Goal: Information Seeking & Learning: Check status

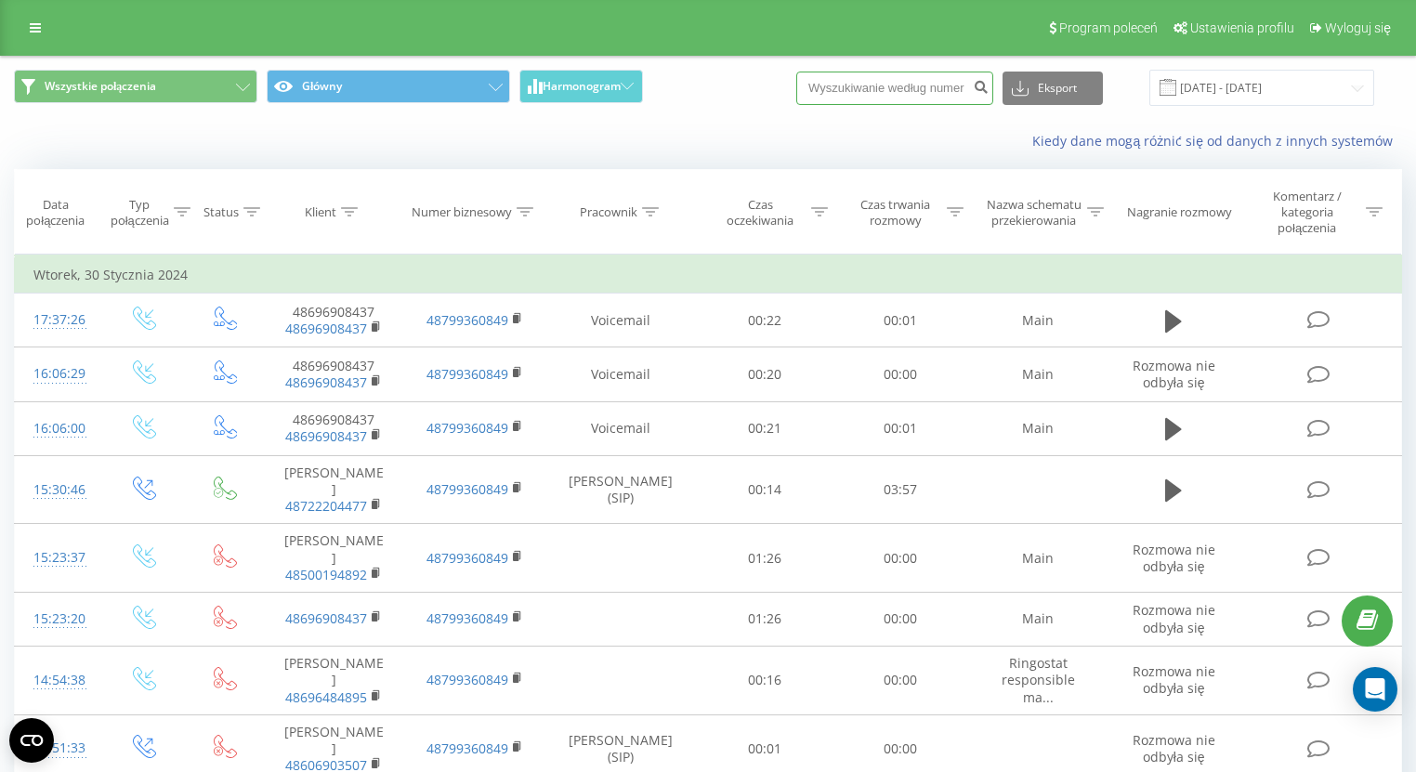
click at [876, 81] on input at bounding box center [894, 88] width 197 height 33
paste input "48600342151"
click at [847, 82] on input "48600342151" at bounding box center [894, 88] width 197 height 33
type input "600342151"
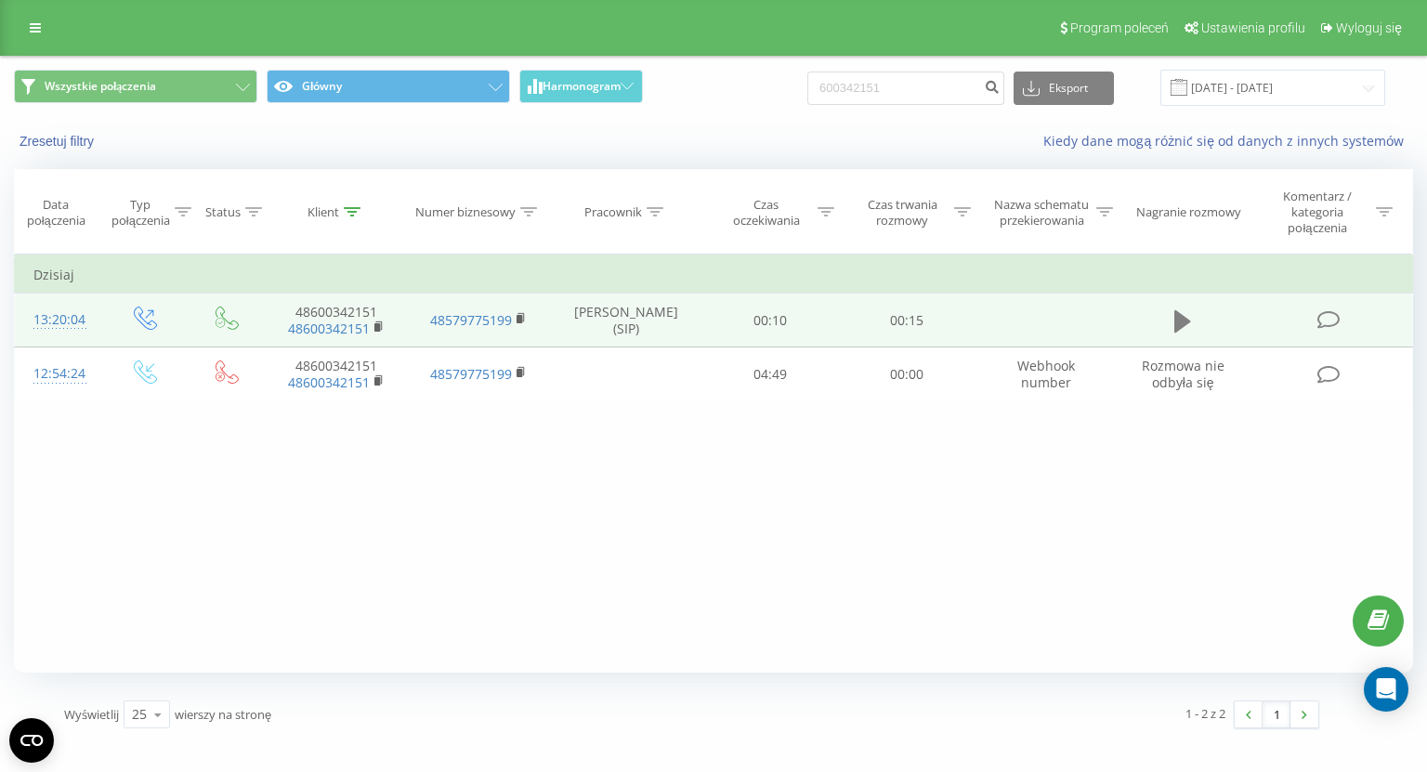
click at [1174, 326] on icon at bounding box center [1182, 321] width 17 height 26
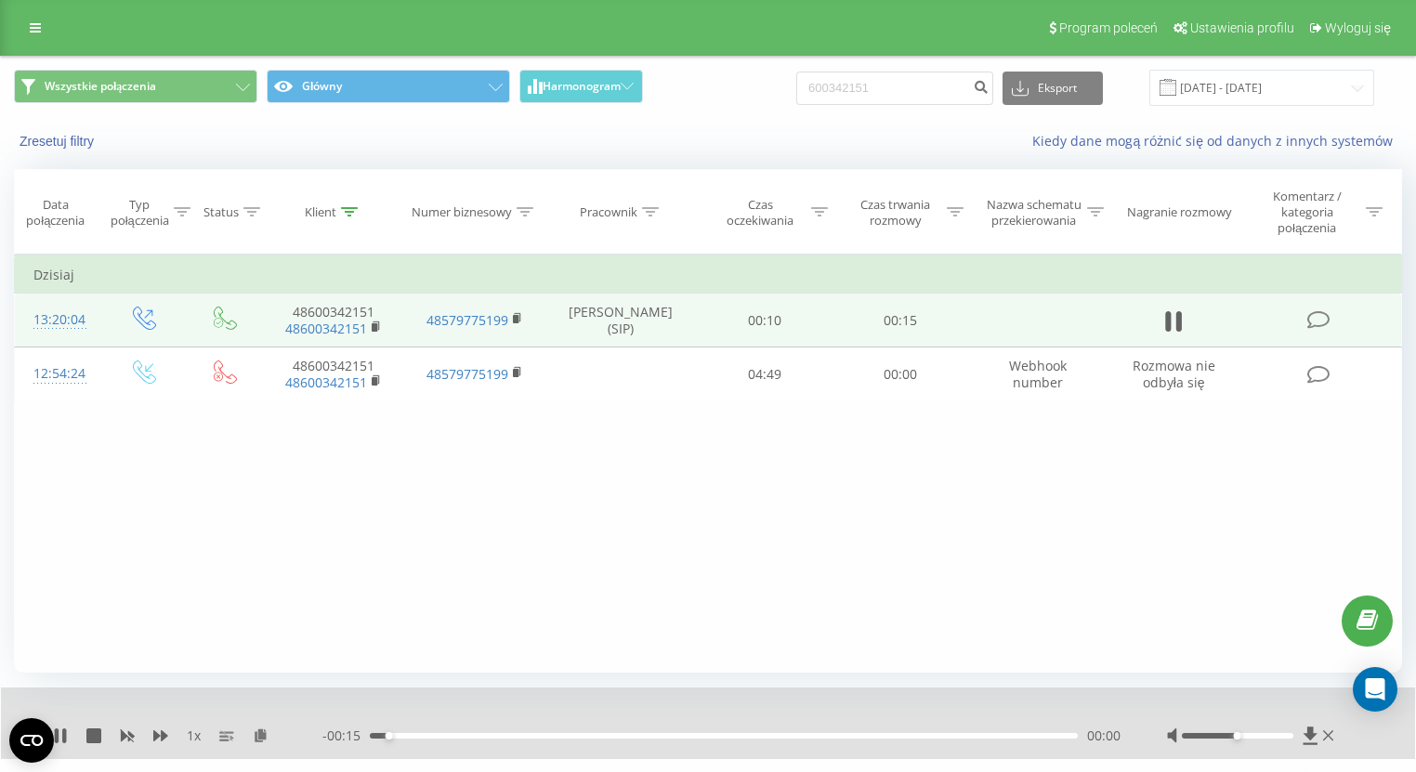
click at [1318, 733] on div at bounding box center [1252, 735] width 171 height 19
drag, startPoint x: 1236, startPoint y: 735, endPoint x: 1293, endPoint y: 733, distance: 57.6
click at [1293, 733] on div "Accessibility label" at bounding box center [1292, 735] width 7 height 7
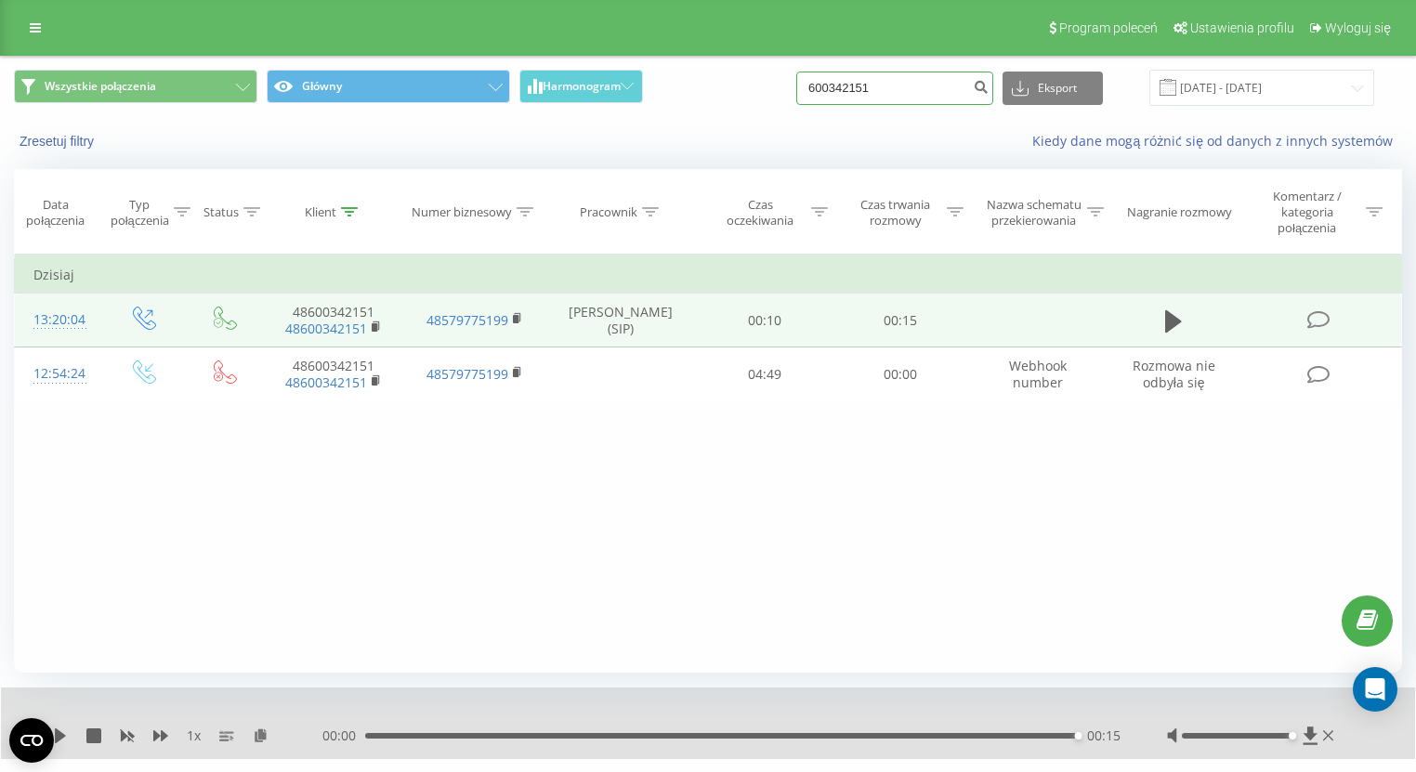
click at [898, 72] on input "600342151" at bounding box center [894, 88] width 197 height 33
click at [896, 88] on input "600342151" at bounding box center [894, 88] width 197 height 33
paste input "48501280774"
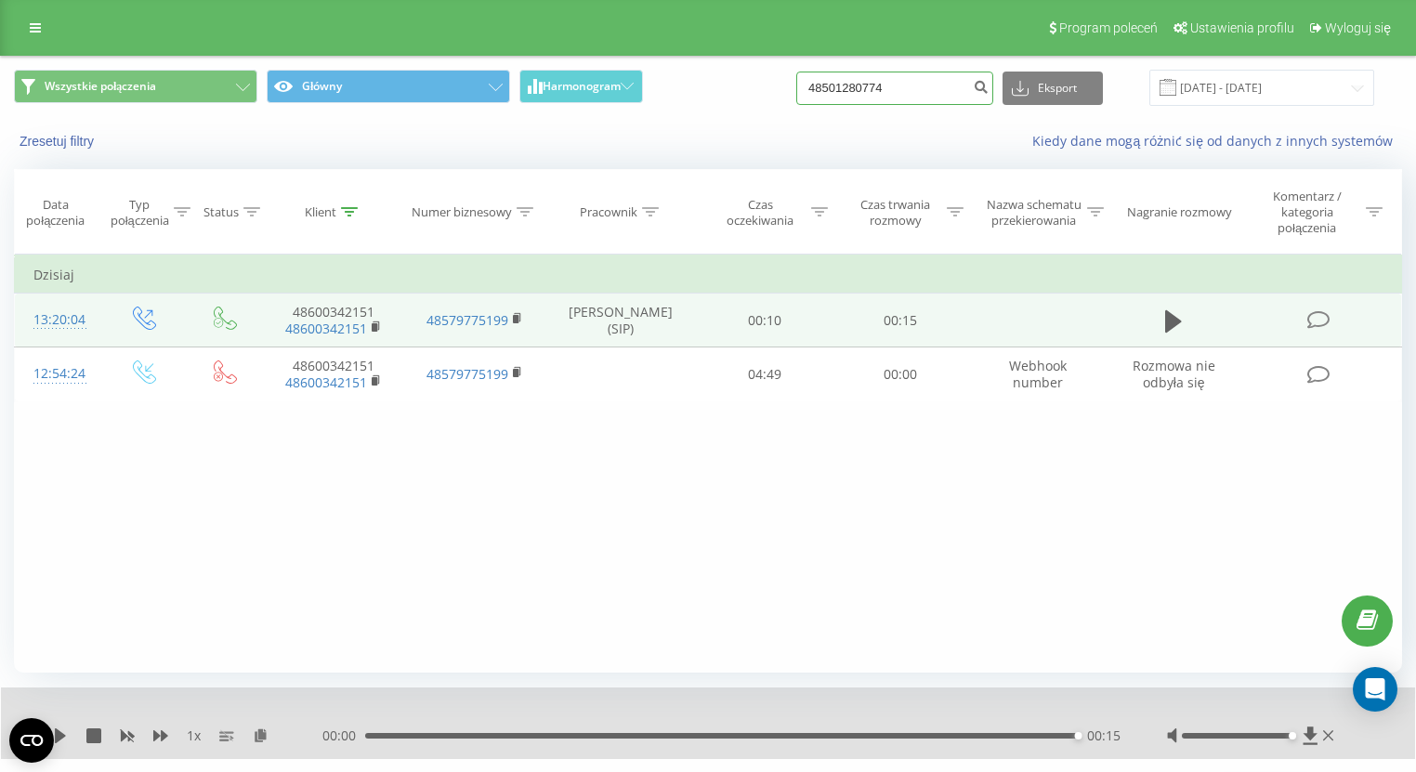
click at [847, 80] on input "48501280774" at bounding box center [894, 88] width 197 height 33
type input "501280774"
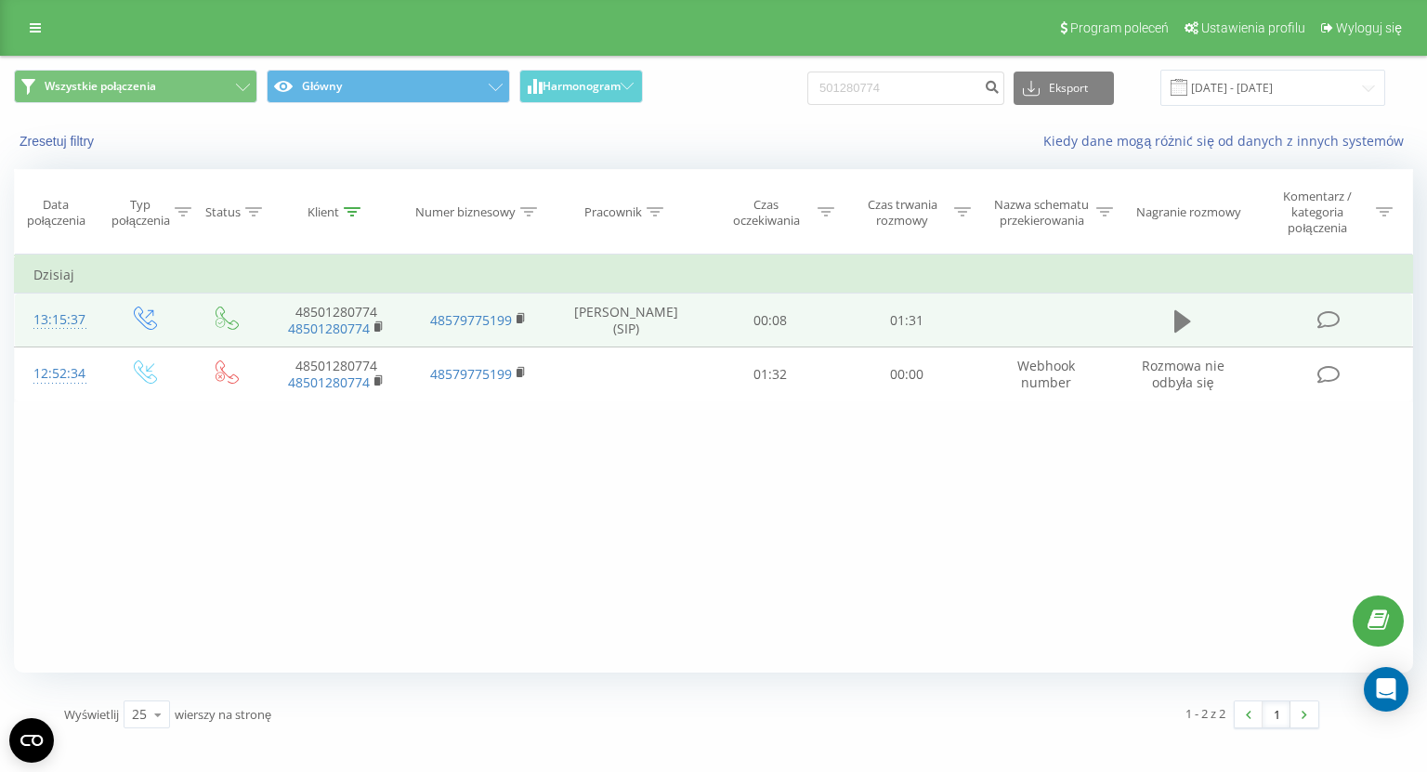
click at [1188, 314] on icon at bounding box center [1182, 321] width 17 height 26
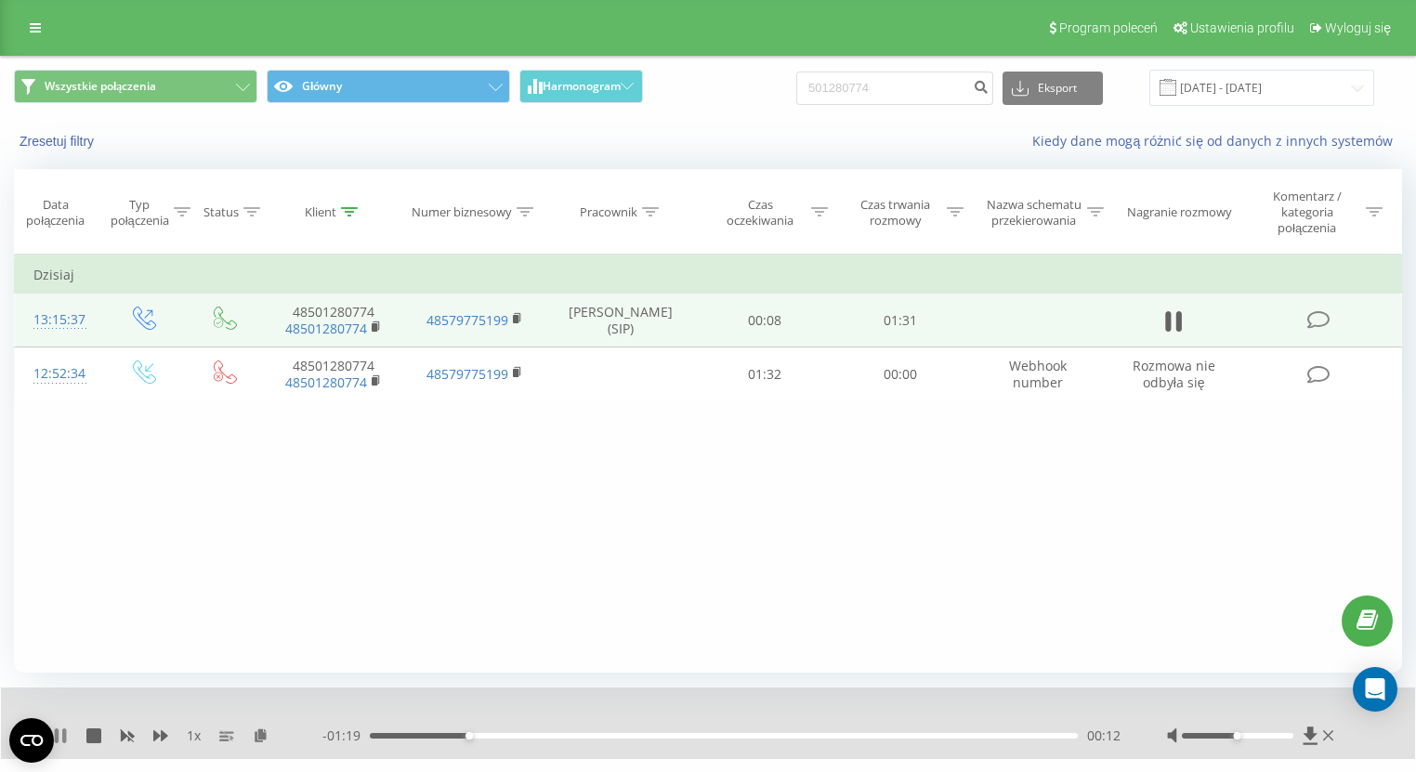
click at [64, 733] on icon at bounding box center [64, 735] width 4 height 15
